Goal: Task Accomplishment & Management: Manage account settings

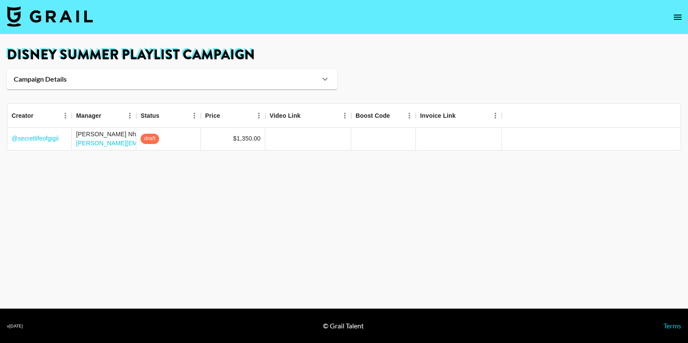
click at [52, 18] on img at bounding box center [50, 16] width 86 height 21
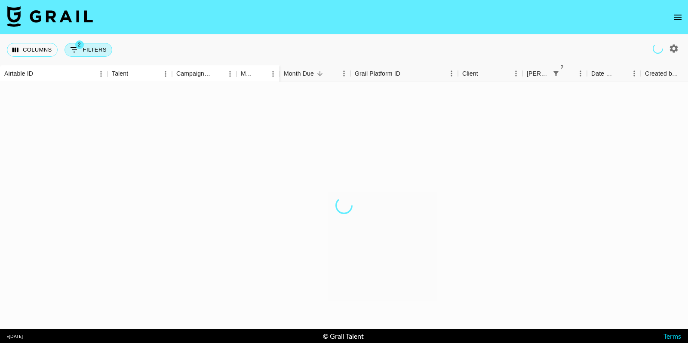
click at [84, 50] on button "2 Filters" at bounding box center [89, 50] width 48 height 14
select select "or"
select select "bookerId"
select select "or"
select select "bookerId"
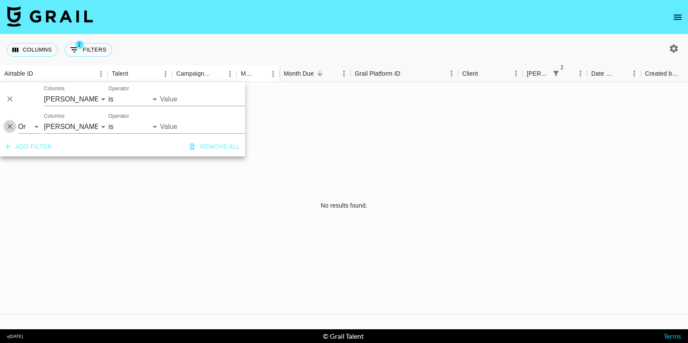
click at [12, 131] on button "Delete" at bounding box center [9, 126] width 13 height 13
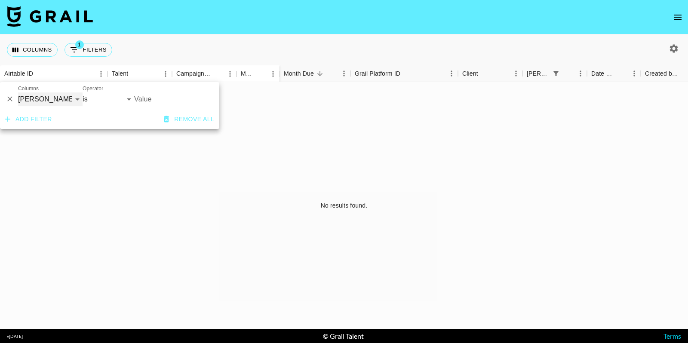
click at [66, 102] on select "Airtable ID Talent Campaign (Type) Manager Grail Platform ID Client Booker Date…" at bounding box center [50, 99] width 65 height 14
select select "campaign"
click at [18, 92] on select "Airtable ID Talent Campaign (Type) Manager Grail Platform ID Client Booker Date…" at bounding box center [50, 99] width 65 height 14
select select "contains"
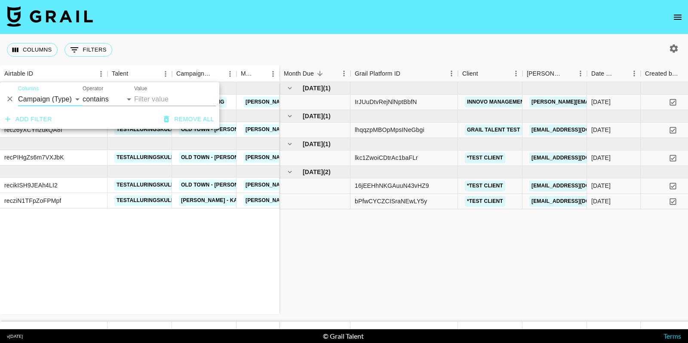
click at [162, 95] on input "Value" at bounding box center [175, 99] width 82 height 14
click at [675, 50] on icon "button" at bounding box center [674, 48] width 8 height 8
select select "May '25"
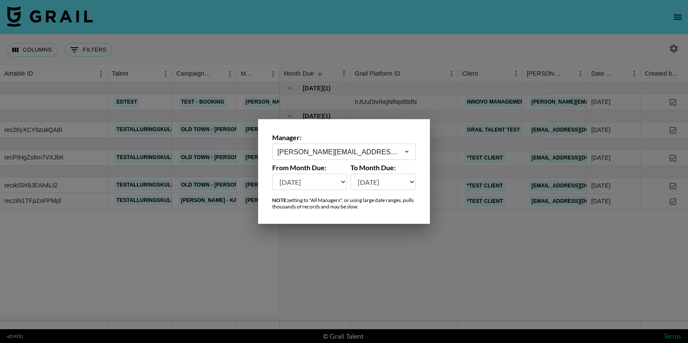
click at [345, 157] on div "ella@grail-talent.com ​" at bounding box center [344, 152] width 144 height 16
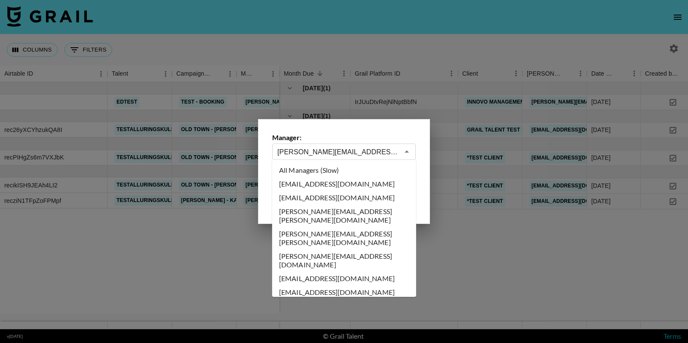
click at [342, 169] on li "All Managers (Slow)" at bounding box center [344, 170] width 144 height 14
type input "All Managers (Slow)"
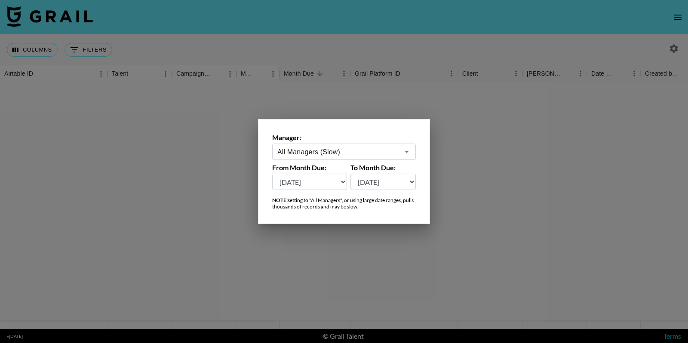
click at [370, 15] on div at bounding box center [344, 171] width 688 height 343
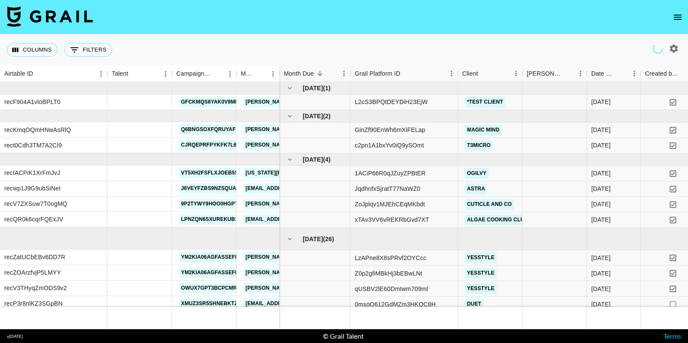
click at [87, 59] on div "Columns 0 Filters + Booking" at bounding box center [61, 49] width 109 height 31
click at [97, 50] on button "0 Filters" at bounding box center [89, 50] width 48 height 14
select select "campaign"
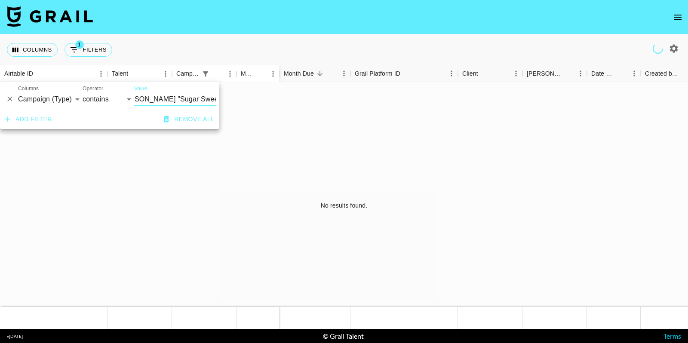
scroll to position [0, 7]
type input "Mariah Carey "Sugar Sweet""
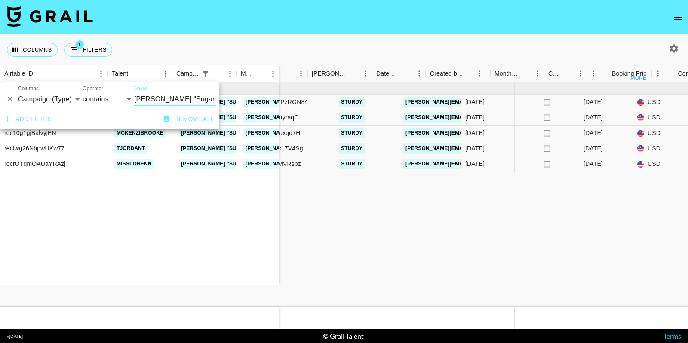
scroll to position [0, 0]
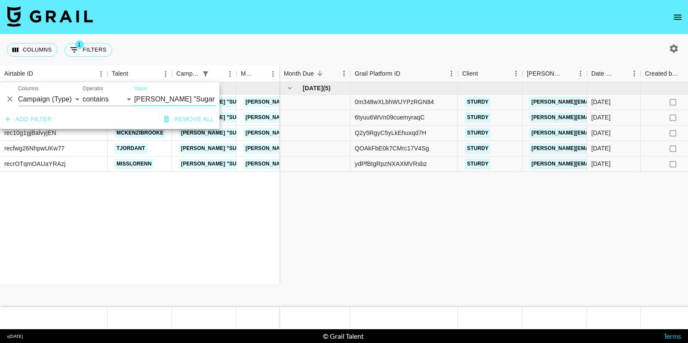
click at [286, 28] on nav at bounding box center [344, 17] width 688 height 34
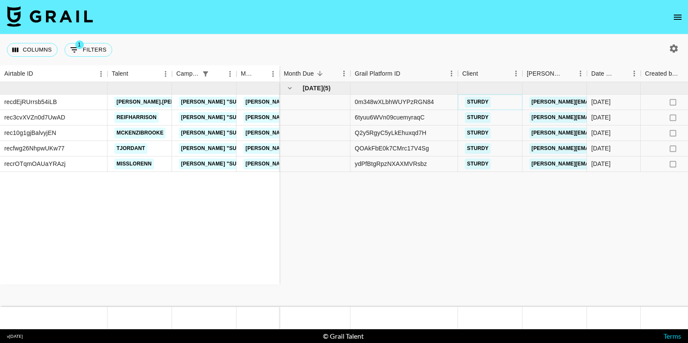
click at [478, 103] on link "STURDY" at bounding box center [478, 102] width 26 height 11
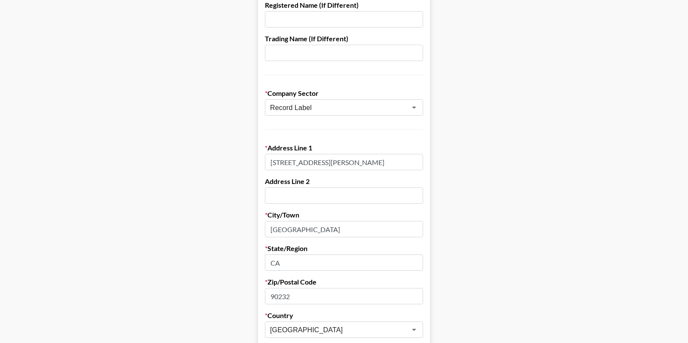
scroll to position [18, 0]
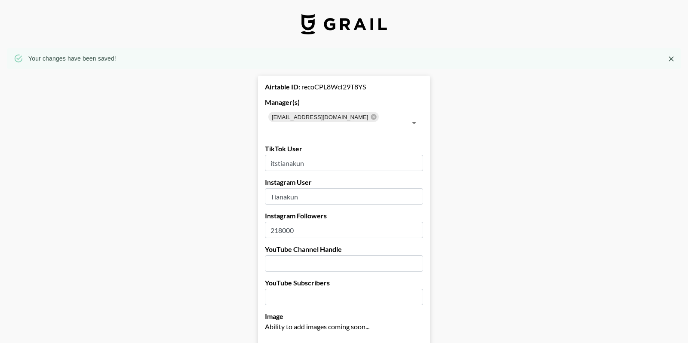
select select "GBP"
